Goal: Check status

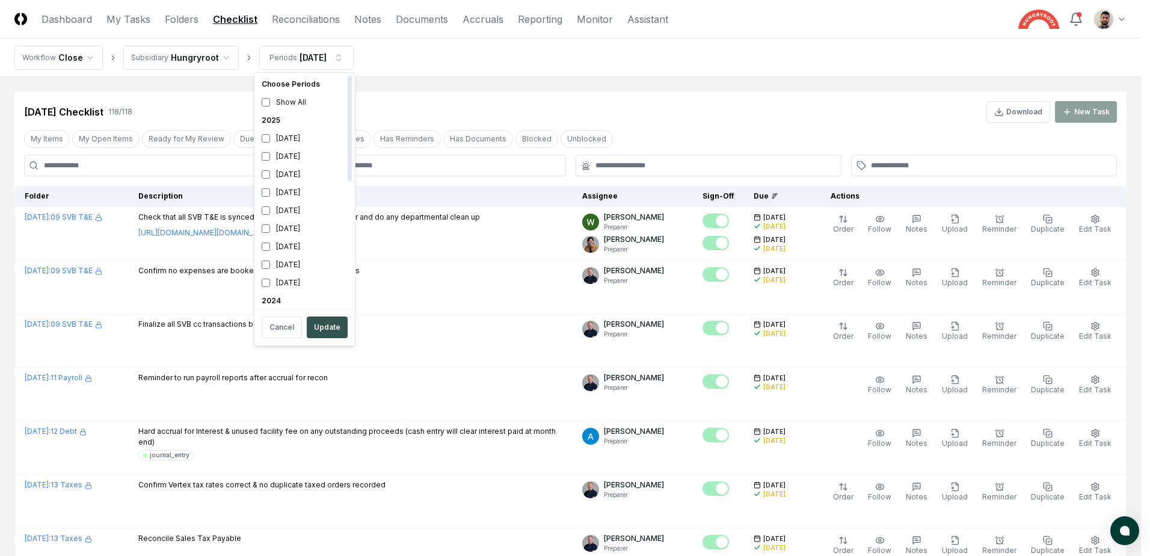
click at [316, 319] on button "Update" at bounding box center [327, 327] width 41 height 22
